Goal: Task Accomplishment & Management: Complete application form

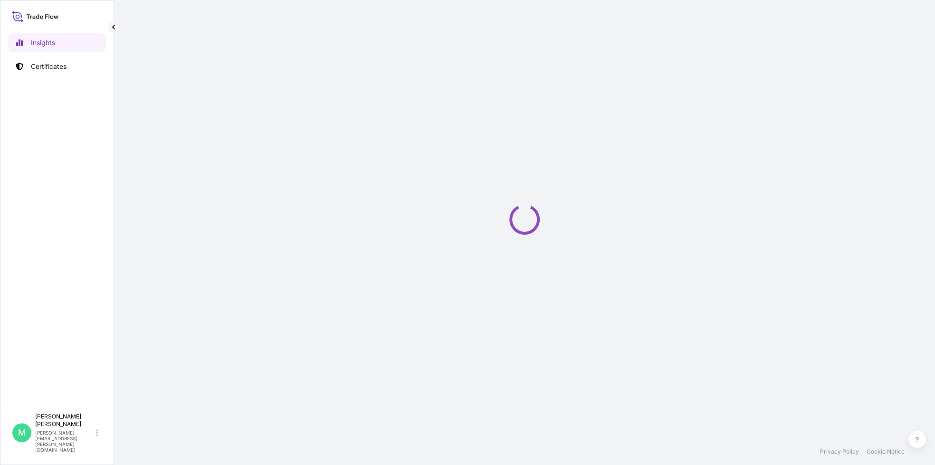
select select "2025"
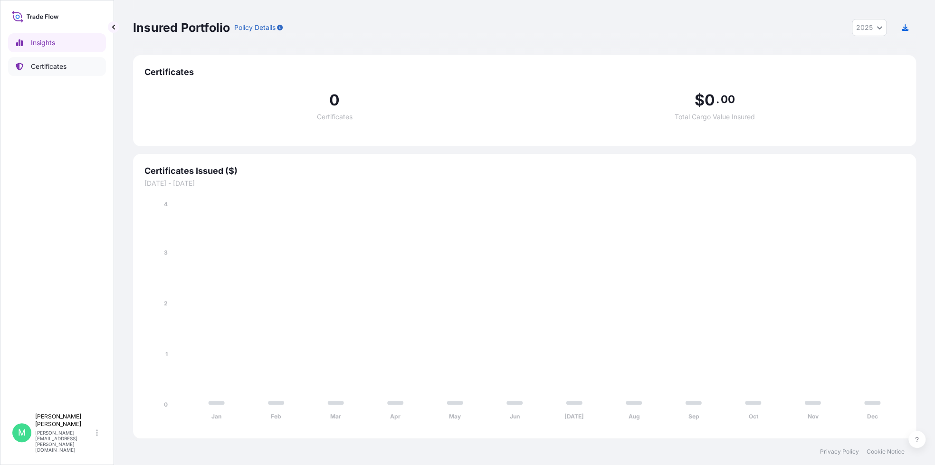
click at [45, 68] on p "Certificates" at bounding box center [49, 67] width 36 height 10
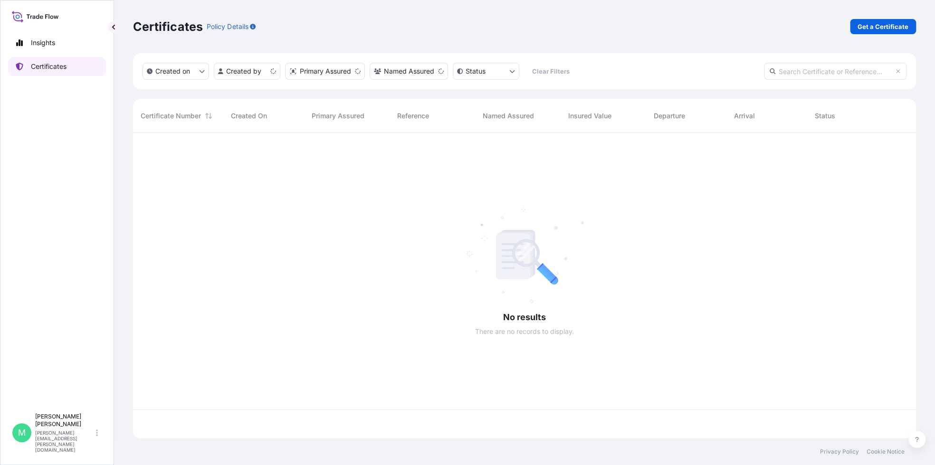
scroll to position [303, 776]
click at [879, 27] on p "Get a Certificate" at bounding box center [883, 27] width 51 height 10
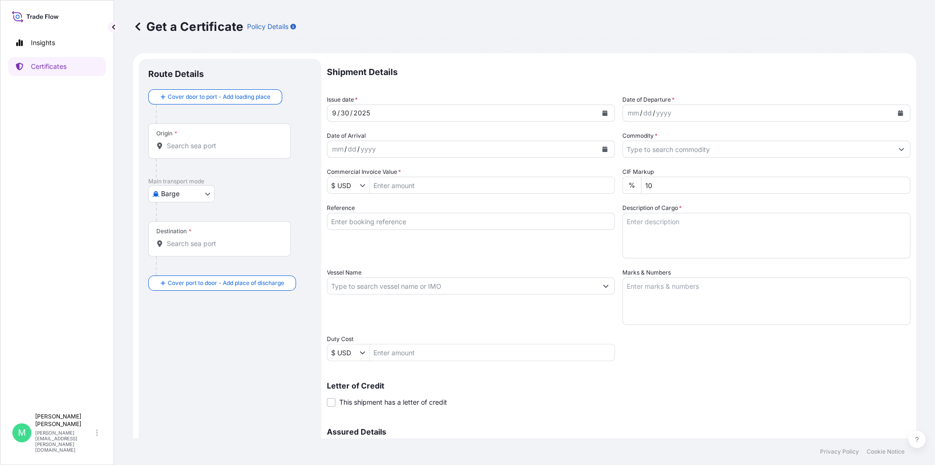
click at [258, 158] on div "Origin *" at bounding box center [219, 141] width 143 height 35
click at [258, 151] on input "Origin *" at bounding box center [223, 146] width 112 height 10
click at [202, 196] on body "0 options available. Insights Certificates M [PERSON_NAME] [PERSON_NAME][EMAIL_…" at bounding box center [467, 232] width 935 height 465
click at [180, 304] on span "Ocean Vessel" at bounding box center [187, 304] width 42 height 10
select select "Ocean Vessel"
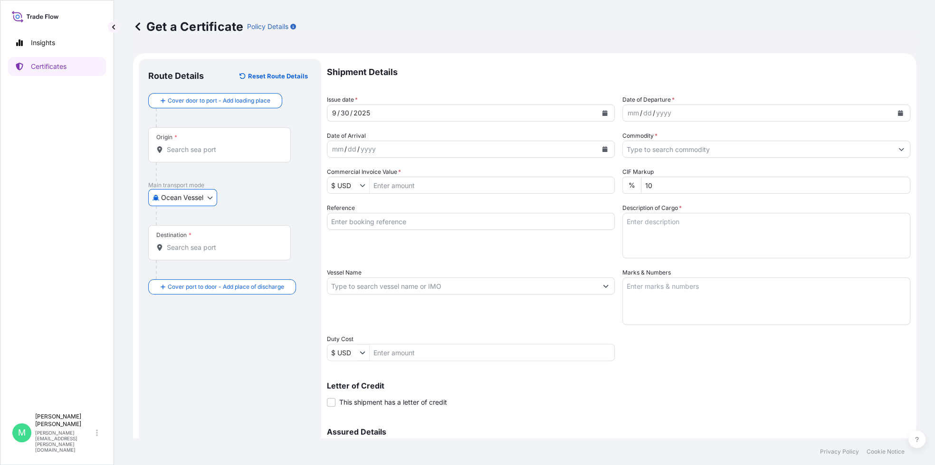
click at [203, 247] on input "Destination *" at bounding box center [223, 248] width 112 height 10
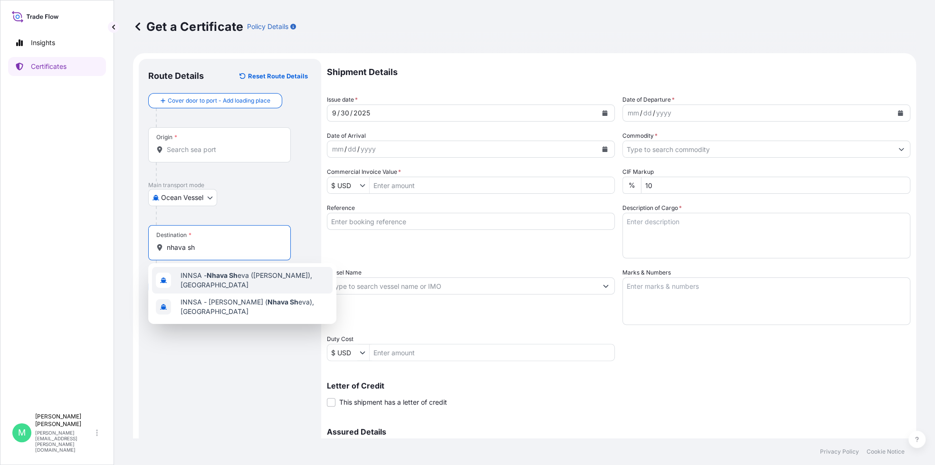
click at [198, 283] on span "INNSA - Nhava Sh eva (Jawaharlal Nehru), India" at bounding box center [255, 280] width 149 height 19
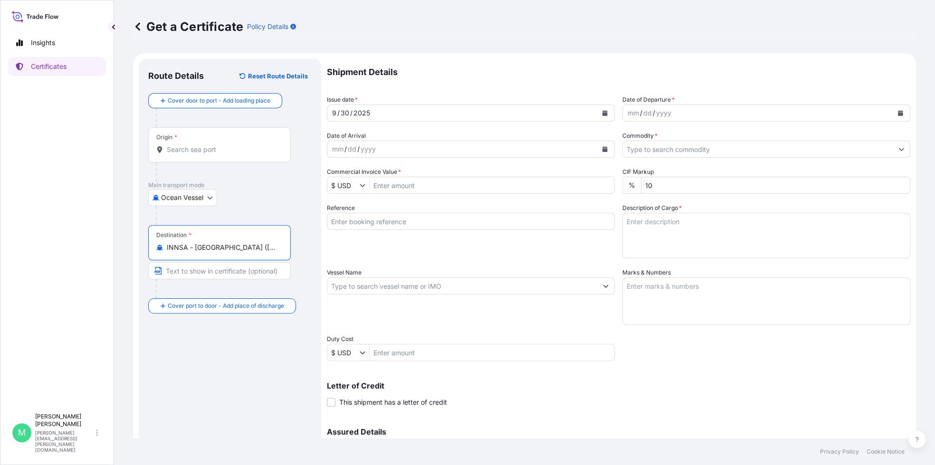
type input "INNSA - Nhava Sheva (Jawaharlal Nehru), India"
click at [223, 151] on input "Origin *" at bounding box center [223, 150] width 112 height 10
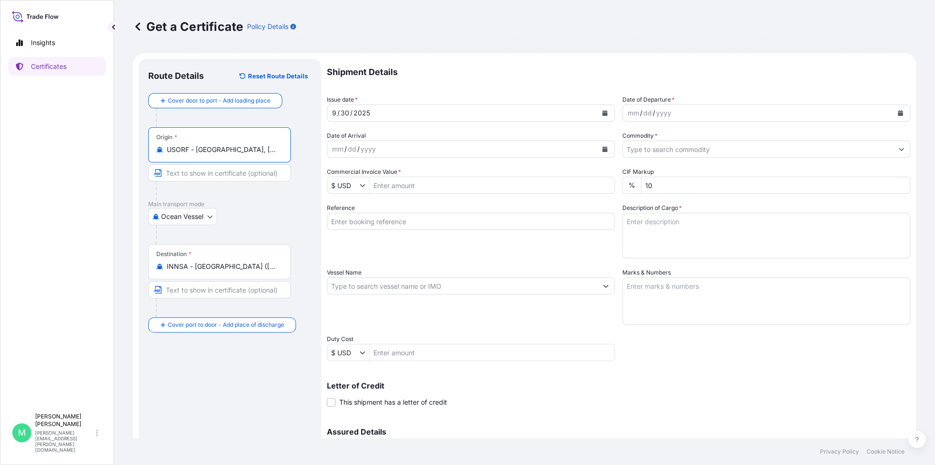
type input "USORF - Norfolk, United States"
click at [898, 114] on icon "Calendar" at bounding box center [900, 113] width 5 height 6
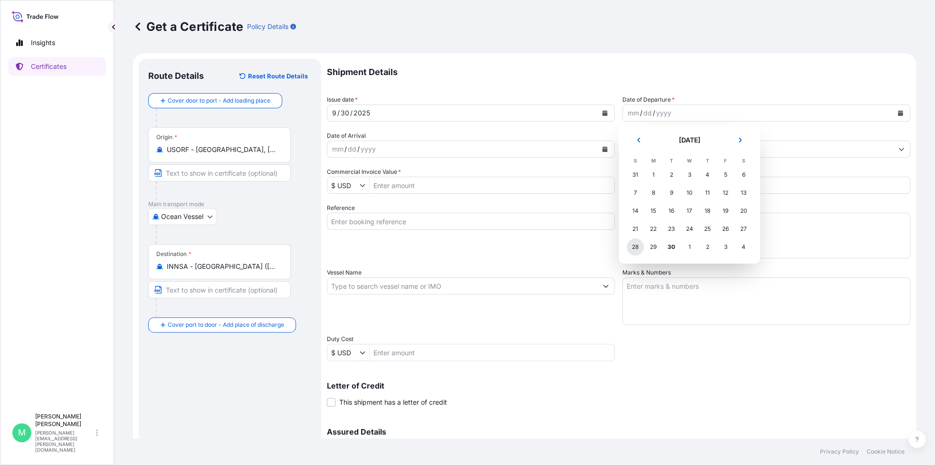
click at [637, 247] on div "28" at bounding box center [635, 247] width 17 height 17
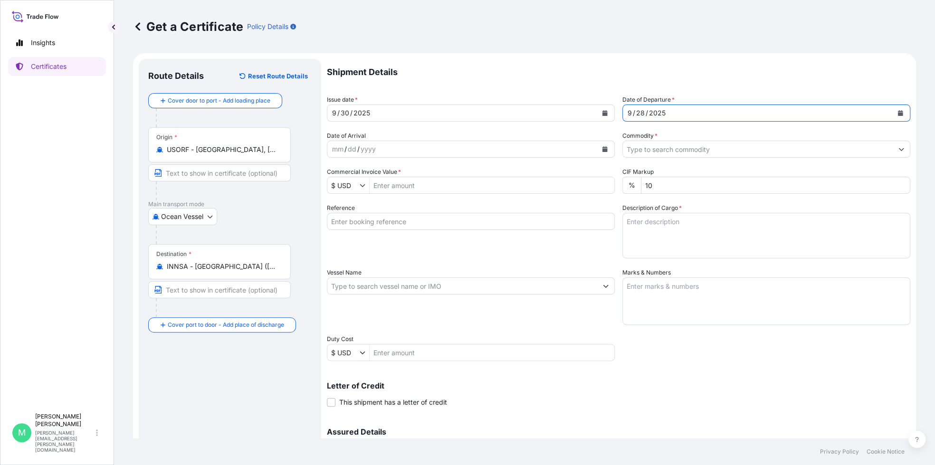
click at [603, 145] on button "Calendar" at bounding box center [604, 149] width 15 height 15
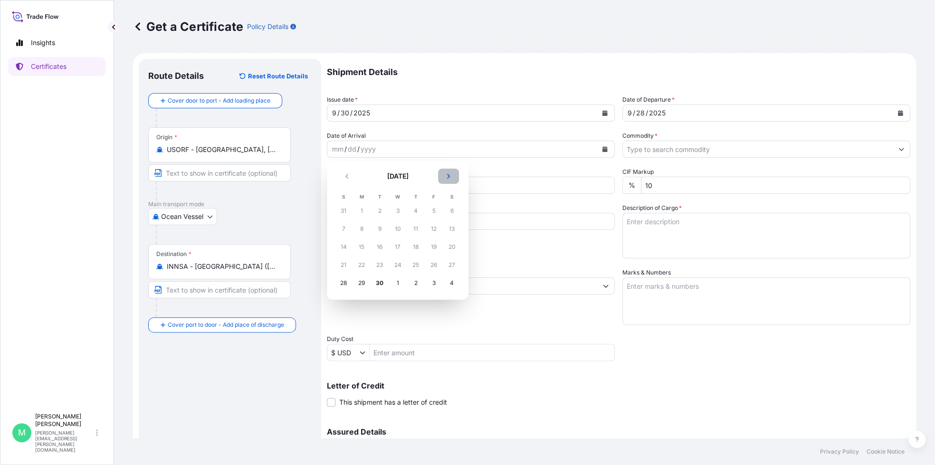
click at [446, 174] on icon "Next" at bounding box center [449, 176] width 6 height 6
click at [362, 228] on div "3" at bounding box center [361, 228] width 17 height 17
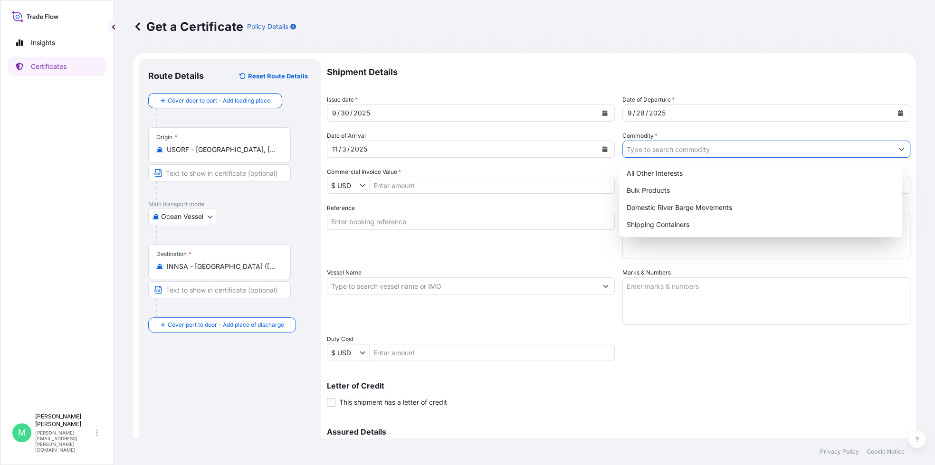
click at [682, 153] on input "Commodity *" at bounding box center [758, 149] width 270 height 17
click at [661, 228] on div "Shipping Containers" at bounding box center [761, 224] width 276 height 17
type input "Shipping Containers"
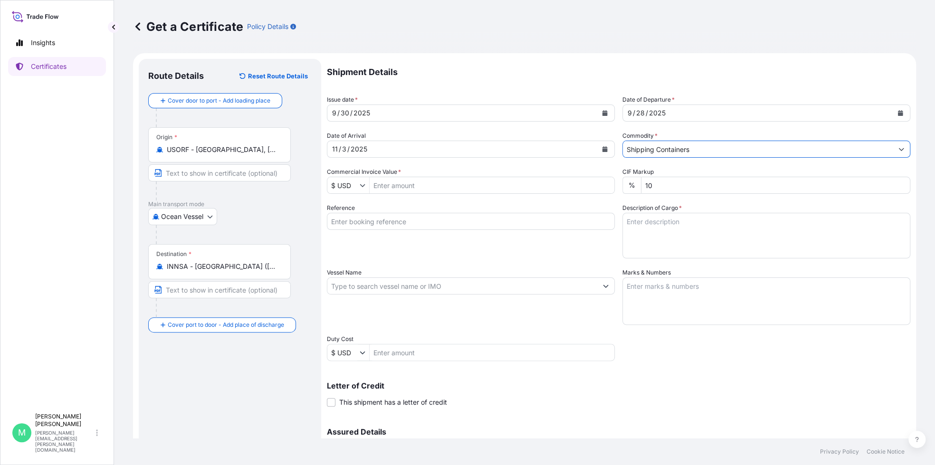
click at [441, 185] on input "Commercial Invoice Value *" at bounding box center [492, 185] width 245 height 17
click at [414, 185] on input "Commercial Invoice Value *" at bounding box center [492, 185] width 245 height 17
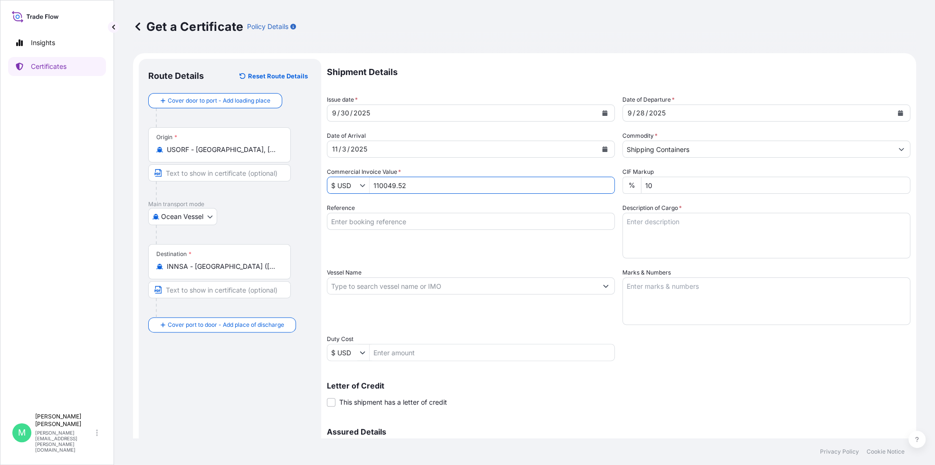
type input "110,049.52"
click at [419, 221] on input "Reference" at bounding box center [471, 221] width 288 height 17
type input "80000109661"
click at [690, 227] on textarea "Description of Cargo *" at bounding box center [767, 236] width 288 height 46
drag, startPoint x: 640, startPoint y: 222, endPoint x: 516, endPoint y: 209, distance: 125.2
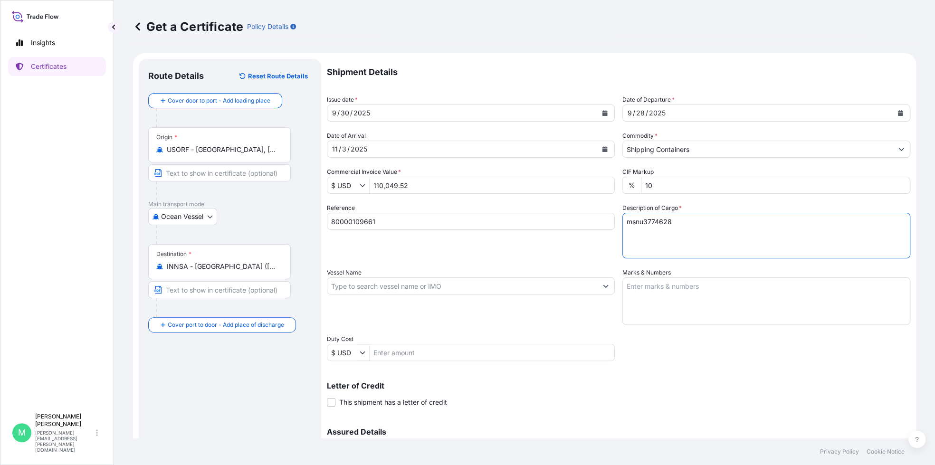
click at [516, 209] on div "Shipment Details Issue date * 9 / 30 / 2025 Date of Departure * 9 / 28 / 2025 D…" at bounding box center [619, 285] width 584 height 453
click at [682, 222] on textarea "MSNU3774628" at bounding box center [767, 236] width 288 height 46
click at [645, 235] on textarea "MSNU3774628" at bounding box center [767, 236] width 288 height 46
click at [653, 234] on textarea "MSNU3774628 70" at bounding box center [767, 236] width 288 height 46
click at [679, 231] on textarea "MSNU3774628 70 DRUMS /" at bounding box center [767, 236] width 288 height 46
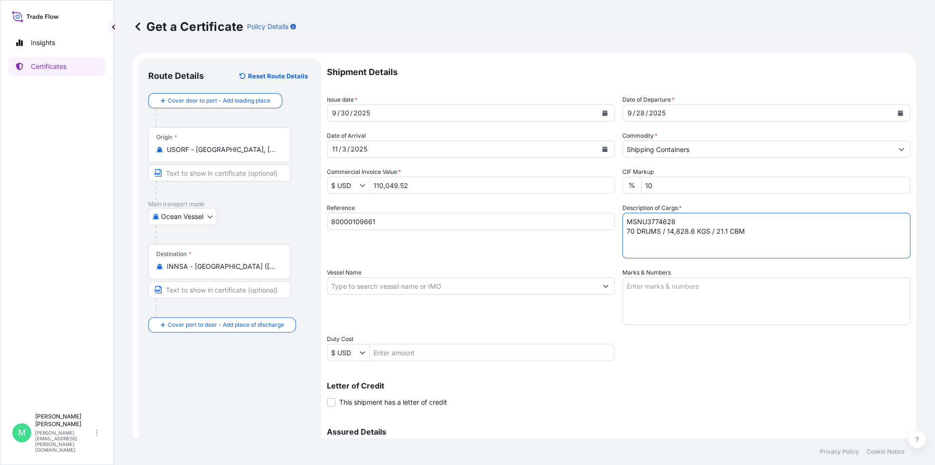
type textarea "MSNU3774628 70 DRUMS / 14,828.6 KGS / 21.1 CBM"
click at [674, 296] on textarea "Marks & Numbers" at bounding box center [767, 302] width 288 height 48
paste textarea "CASTROL INDIA LIMITED 20671485 / 21163186 DRUM NOS: 1/70 GROSS KILOS: 14420 NET…"
type textarea "CASTROL INDIA LIMITED 20671485 / 21163186 DRUM NOS: 1/70 GROSS KILOS: 14420 NET…"
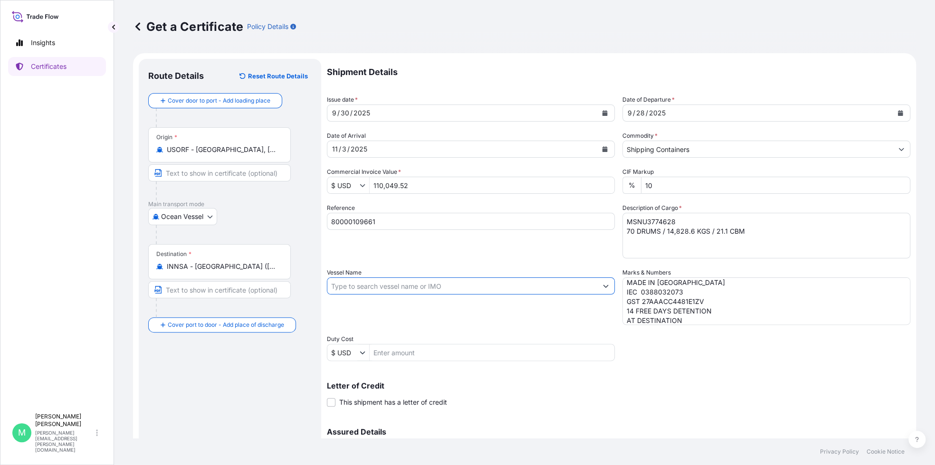
click at [518, 283] on input "Vessel Name" at bounding box center [462, 286] width 270 height 17
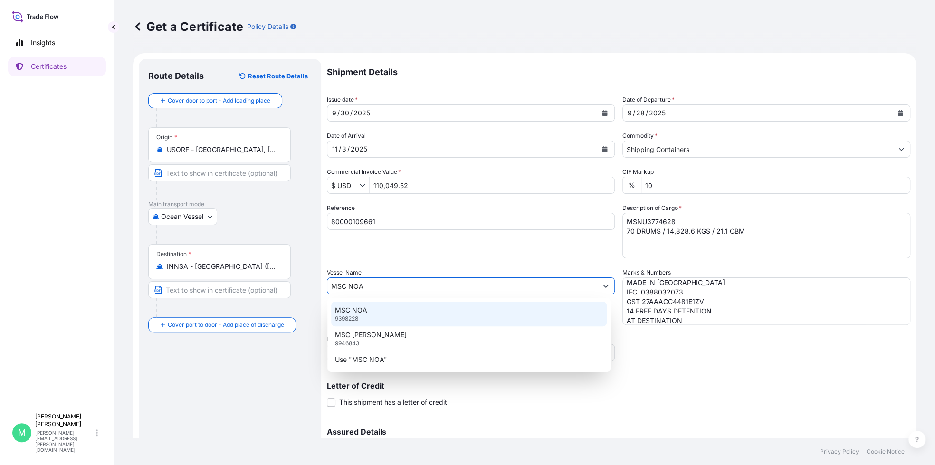
click at [354, 314] on p "MSC NOA" at bounding box center [351, 311] width 32 height 10
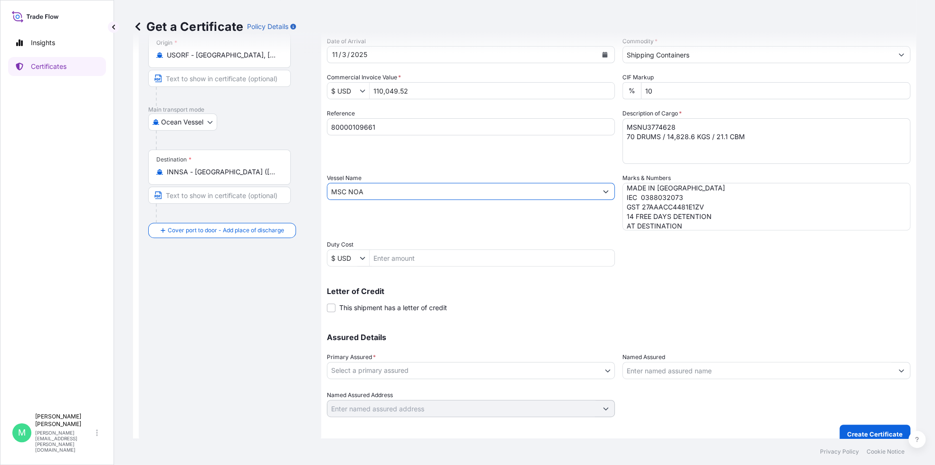
scroll to position [105, 0]
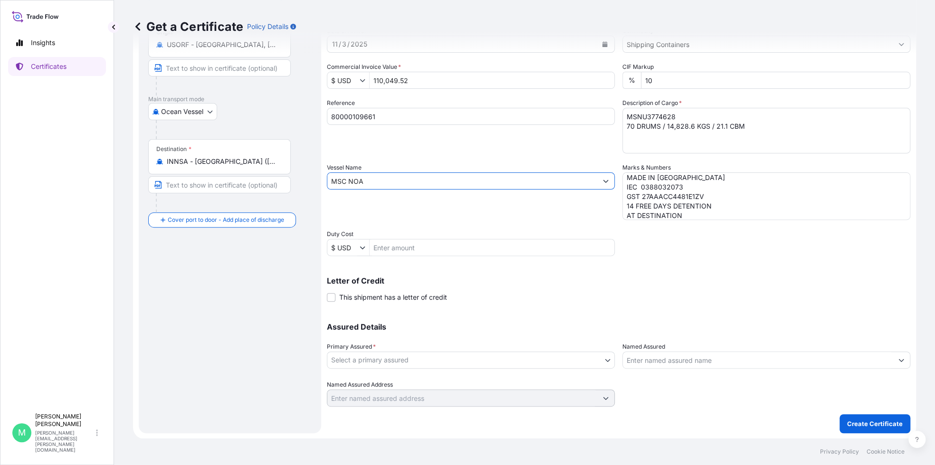
type input "MSC NOA"
click at [498, 354] on body "3 options available. Insights Certificates M Marsha Ferda marsha.ferda@us.dsv.c…" at bounding box center [467, 232] width 935 height 465
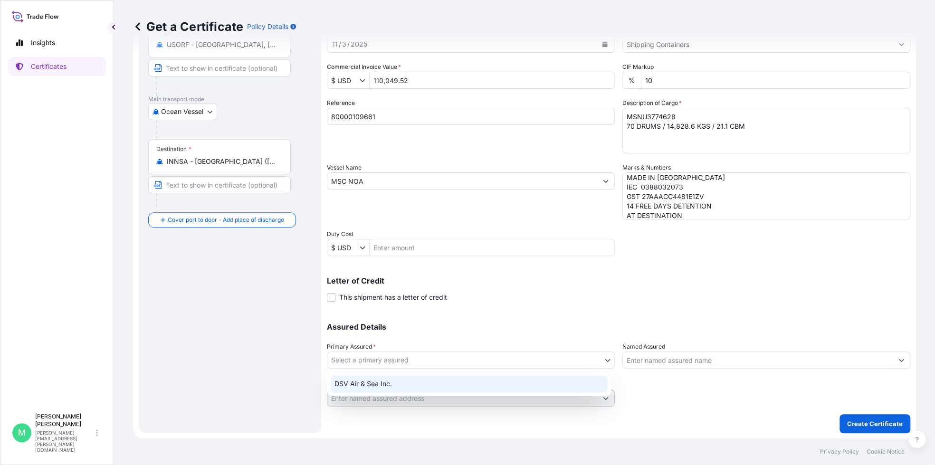
click at [374, 385] on div "DSV Air & Sea Inc." at bounding box center [469, 383] width 277 height 17
select select "31677"
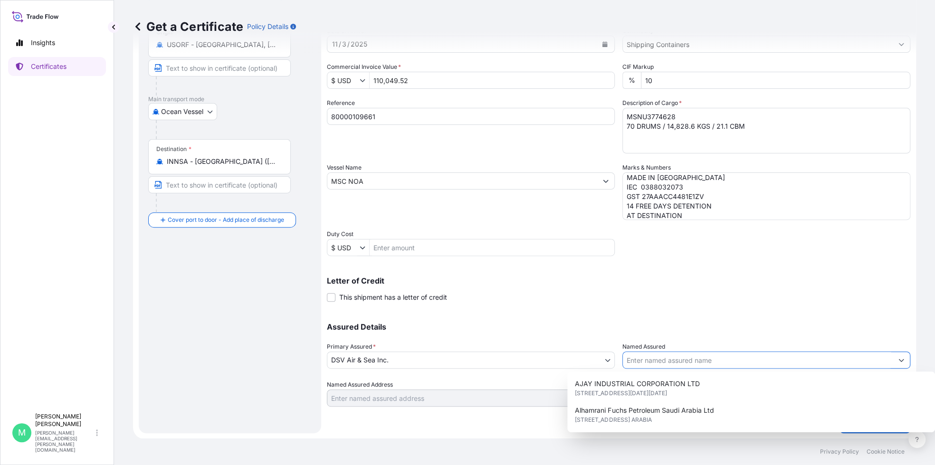
click at [624, 367] on input "Named Assured" at bounding box center [758, 360] width 270 height 17
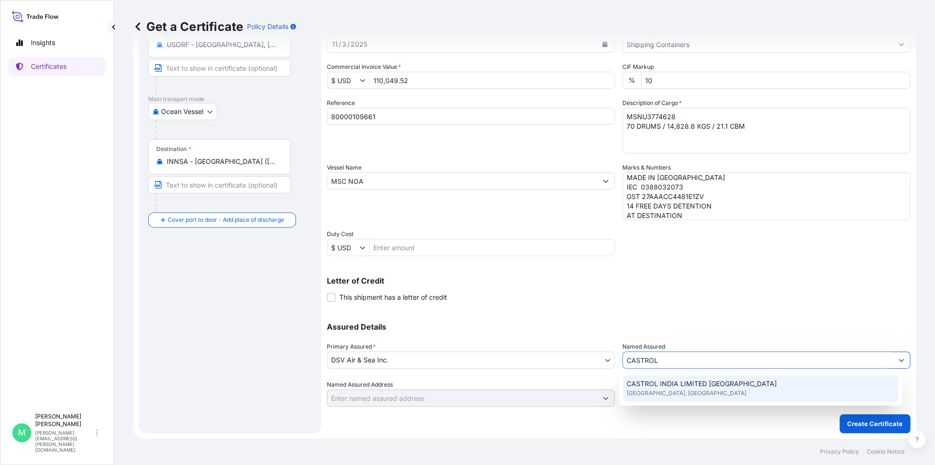
click at [661, 384] on span "CASTROL INDIA LIMITED TECHNOPOLIS KNOWLEDGE PARK" at bounding box center [702, 384] width 150 height 10
type input "CASTROL INDIA LIMITED TECHNOPOLIS KNOWLEDGE PARK"
type input "Mahakali Caves Rd, Mumbai, Maharashtra, India"
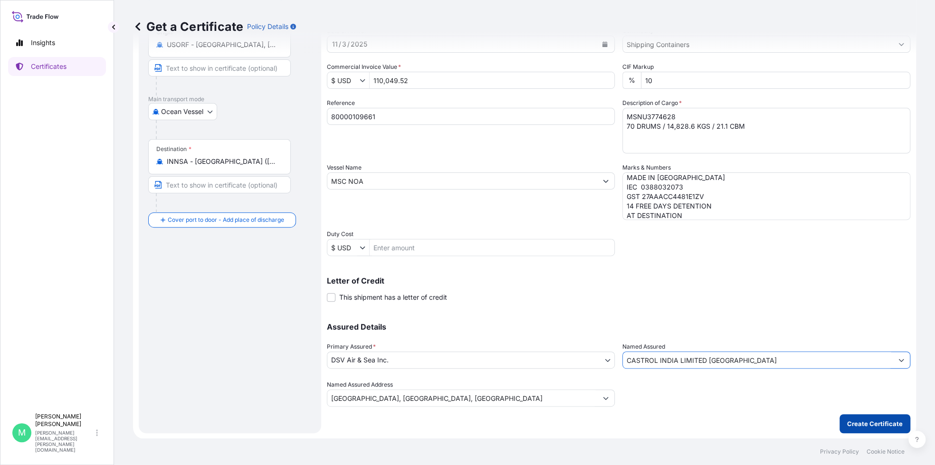
type input "CASTROL INDIA LIMITED TECHNOPOLIS KNOWLEDGE PARK"
click at [864, 423] on p "Create Certificate" at bounding box center [875, 424] width 56 height 10
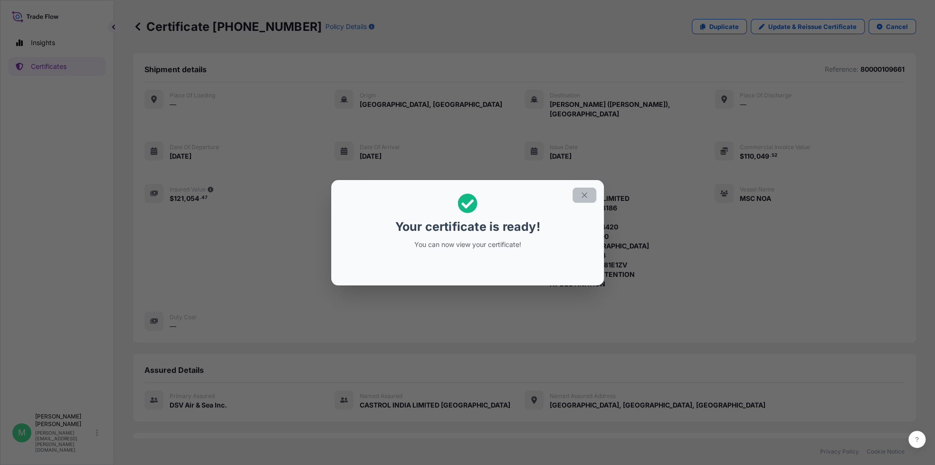
click at [585, 195] on icon "button" at bounding box center [584, 194] width 5 height 5
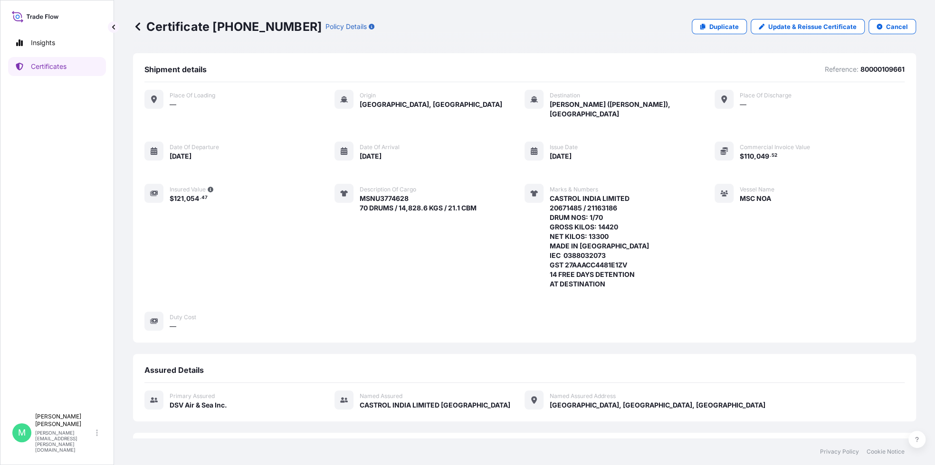
scroll to position [168, 0]
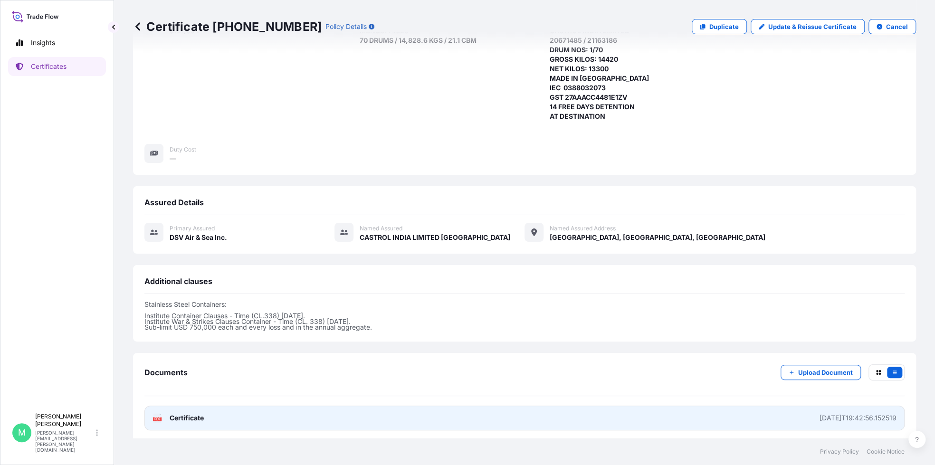
click at [848, 417] on div "2025-09-30T19:42:56.152519" at bounding box center [858, 418] width 77 height 10
